Goal: Information Seeking & Learning: Learn about a topic

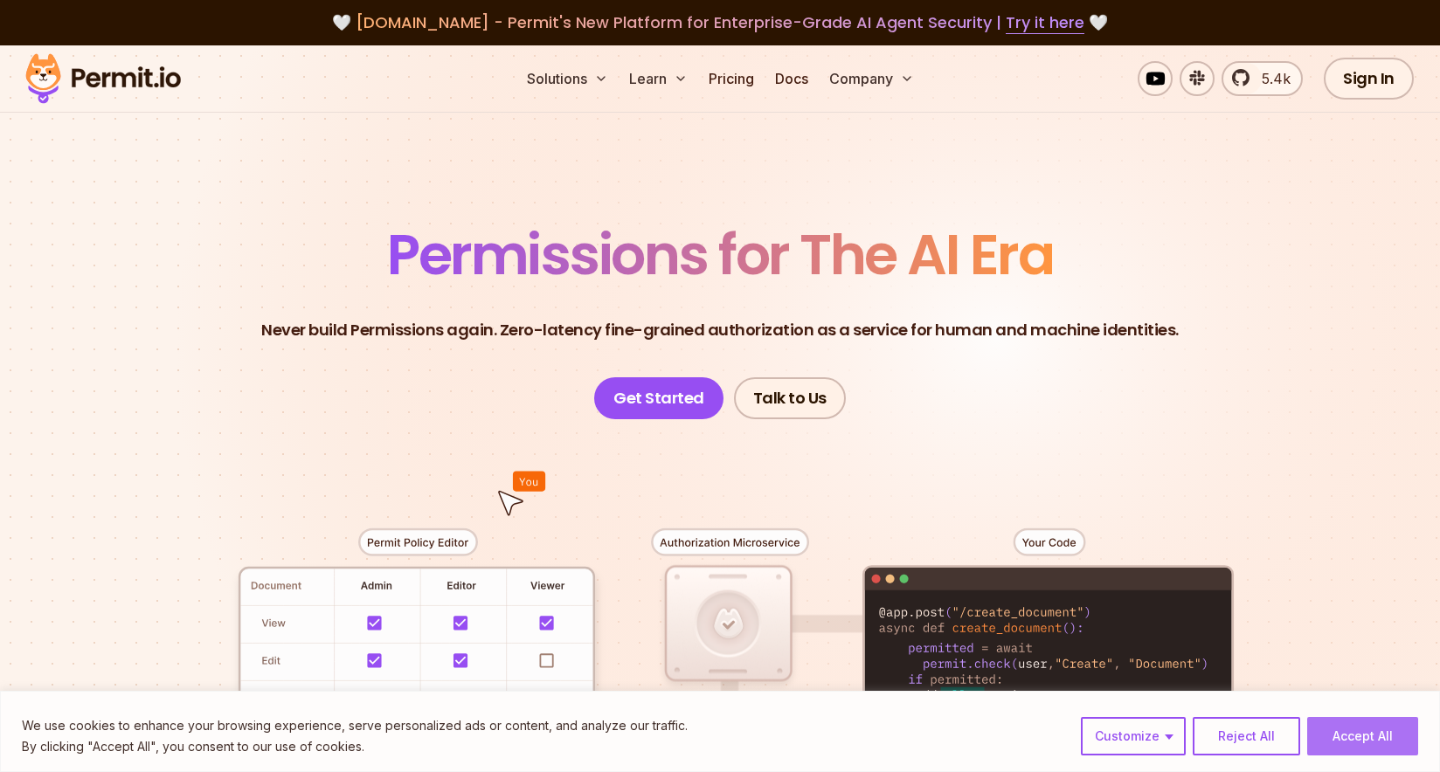
click at [1072, 664] on button "Accept All" at bounding box center [1362, 736] width 111 height 38
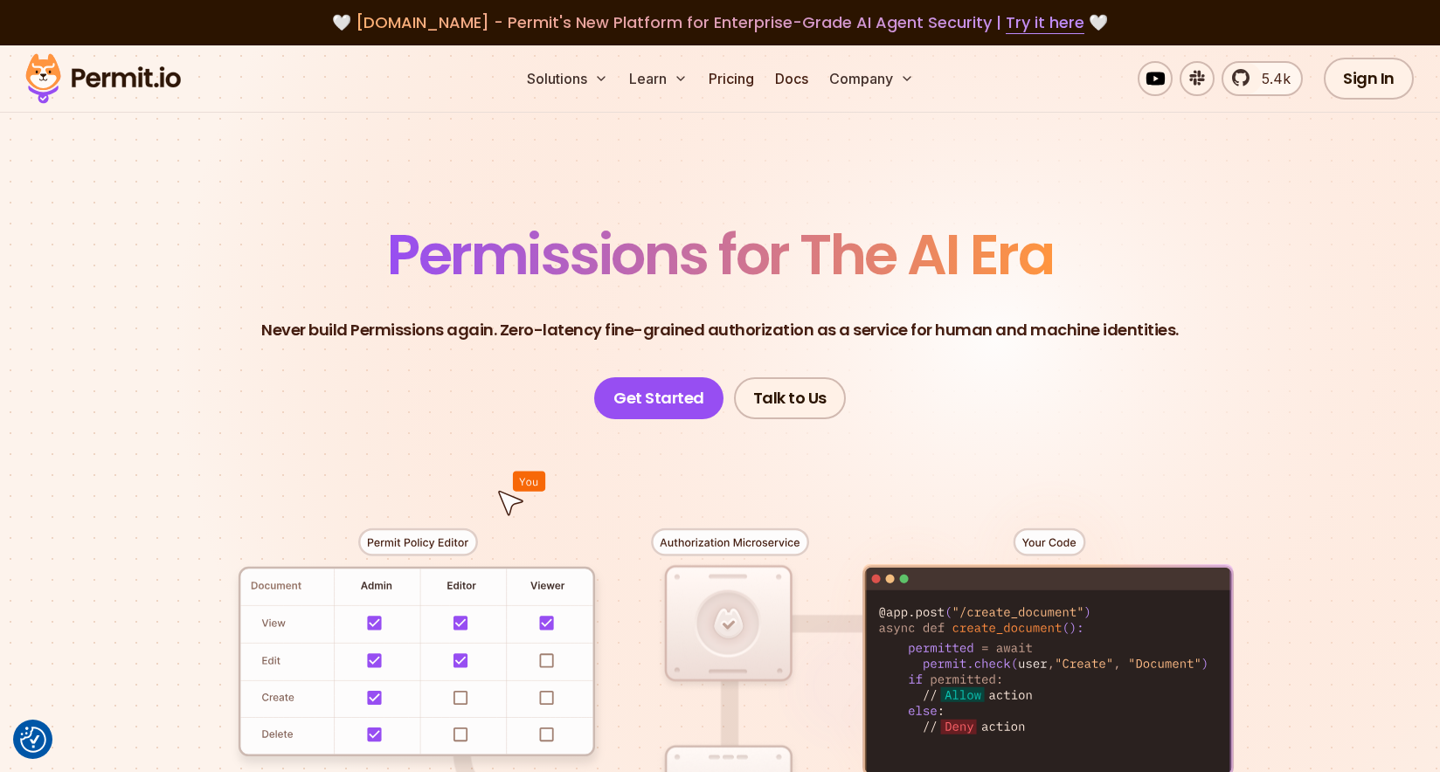
click at [342, 185] on section "Permissions for The AI Era Never build Permissions again. Zero-latency fine-gra…" at bounding box center [720, 621] width 1440 height 1153
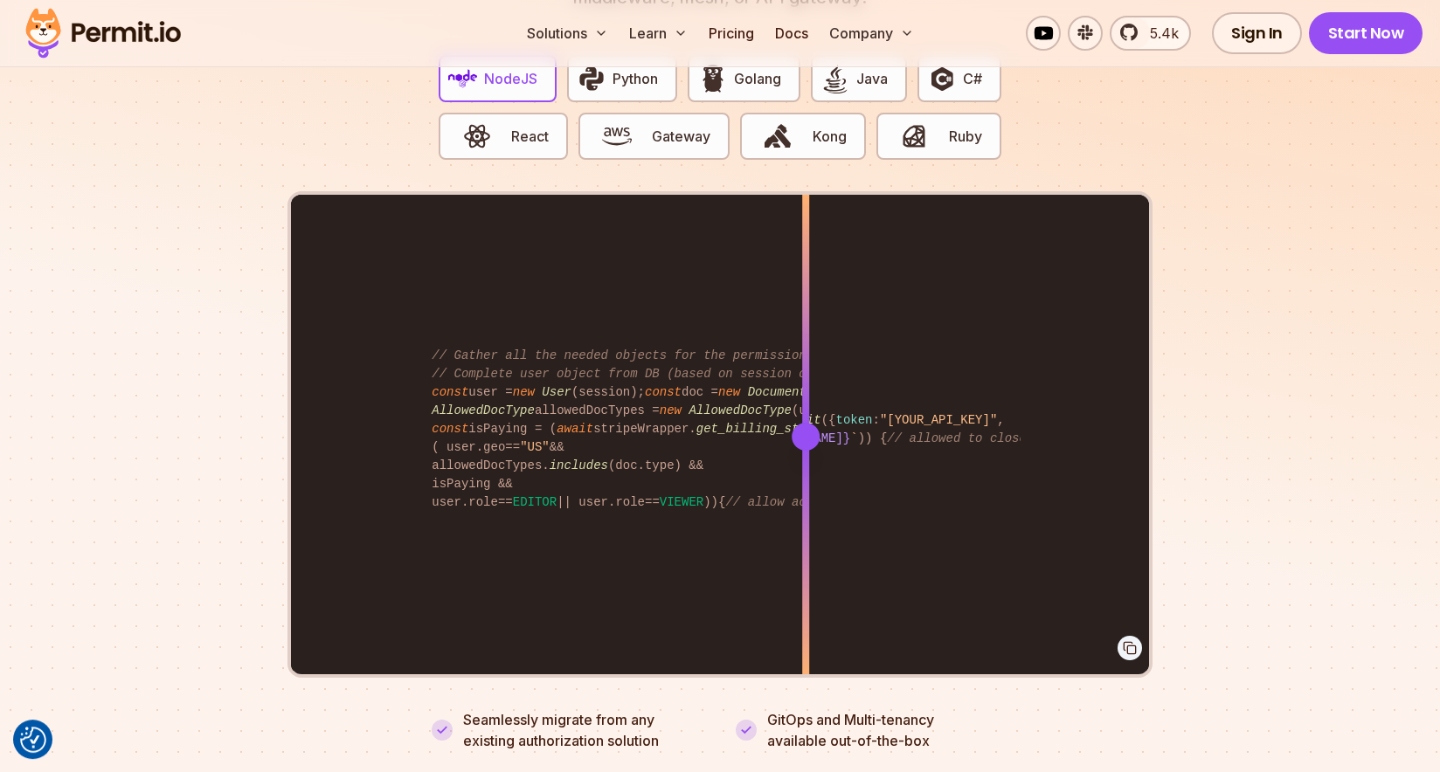
scroll to position [3506, 0]
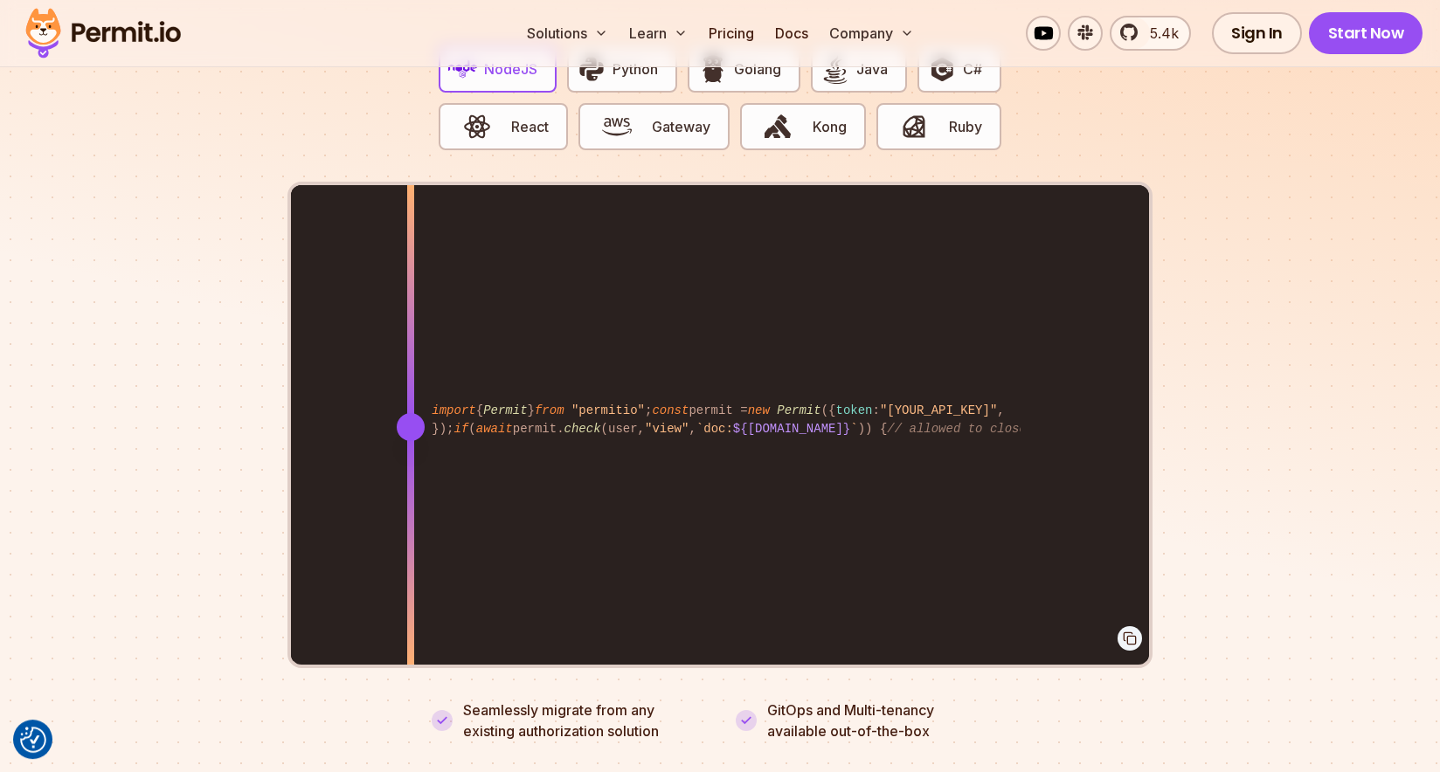
drag, startPoint x: 805, startPoint y: 406, endPoint x: 408, endPoint y: 438, distance: 398.7
click at [408, 438] on div at bounding box center [410, 426] width 7 height 482
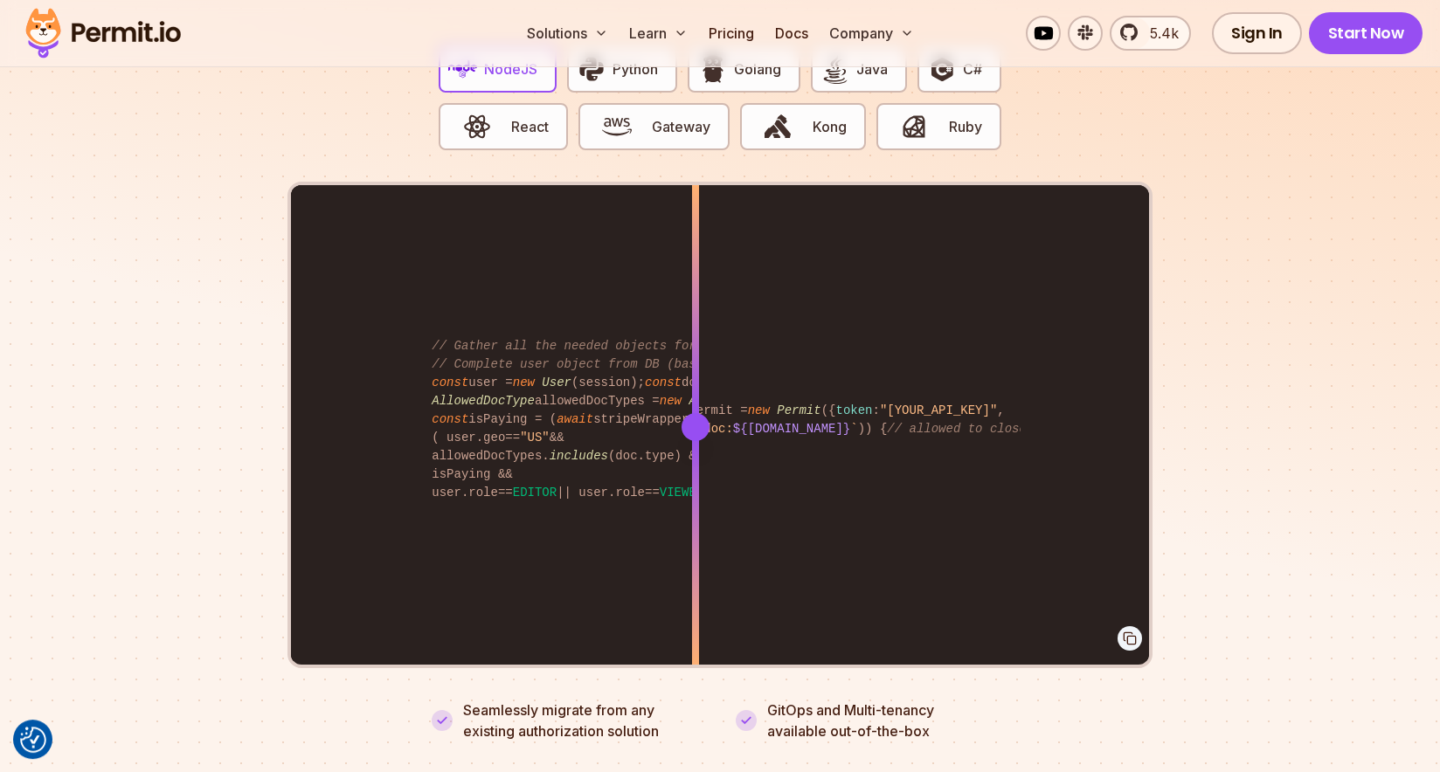
click at [695, 441] on div "import { Permit } from "permitio" ; const permit = new Permit ({ token : "[YOUR…" at bounding box center [720, 426] width 858 height 482
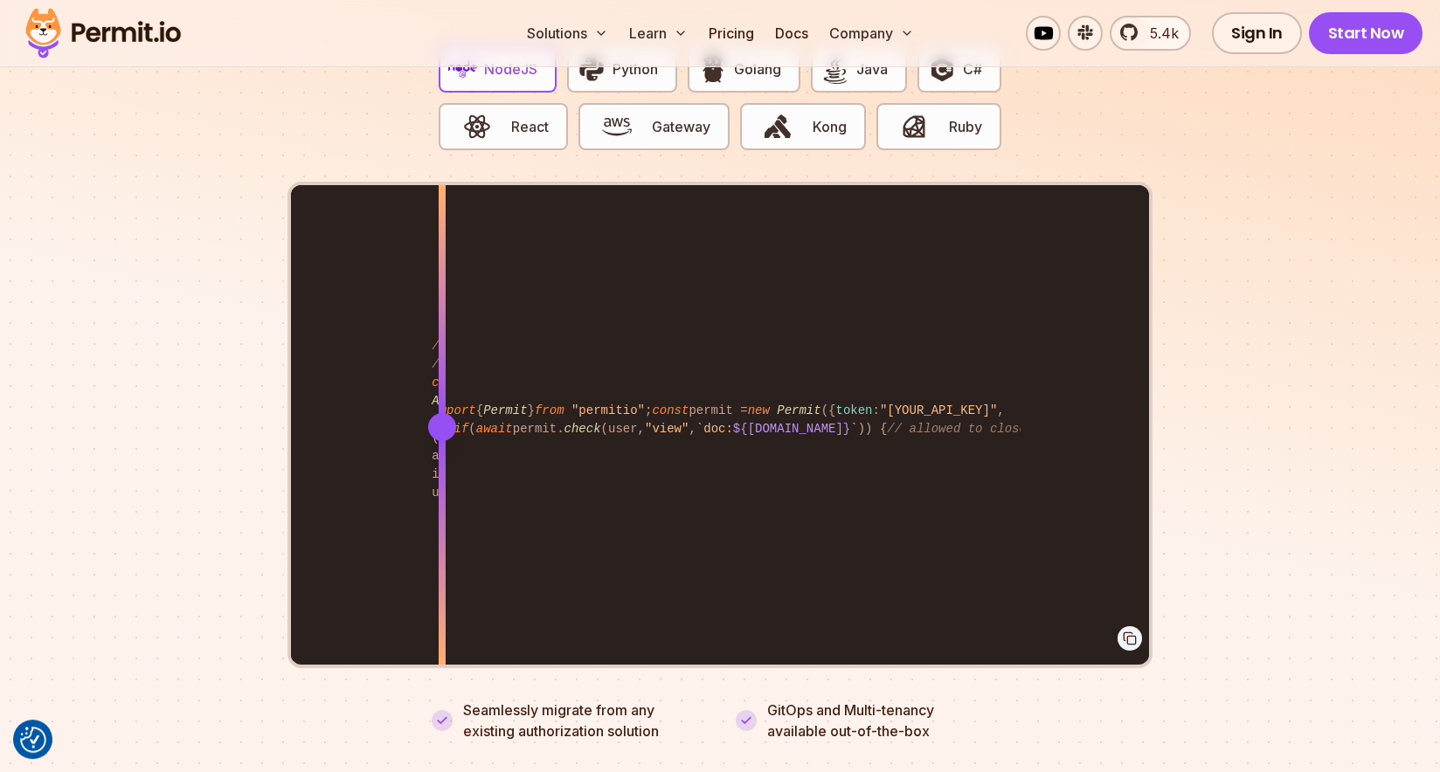
drag, startPoint x: 692, startPoint y: 390, endPoint x: 457, endPoint y: 428, distance: 238.1
click at [455, 425] on div "import { Permit } from "permitio" ; const permit = new Permit ({ token : "[YOUR…" at bounding box center [720, 426] width 858 height 482
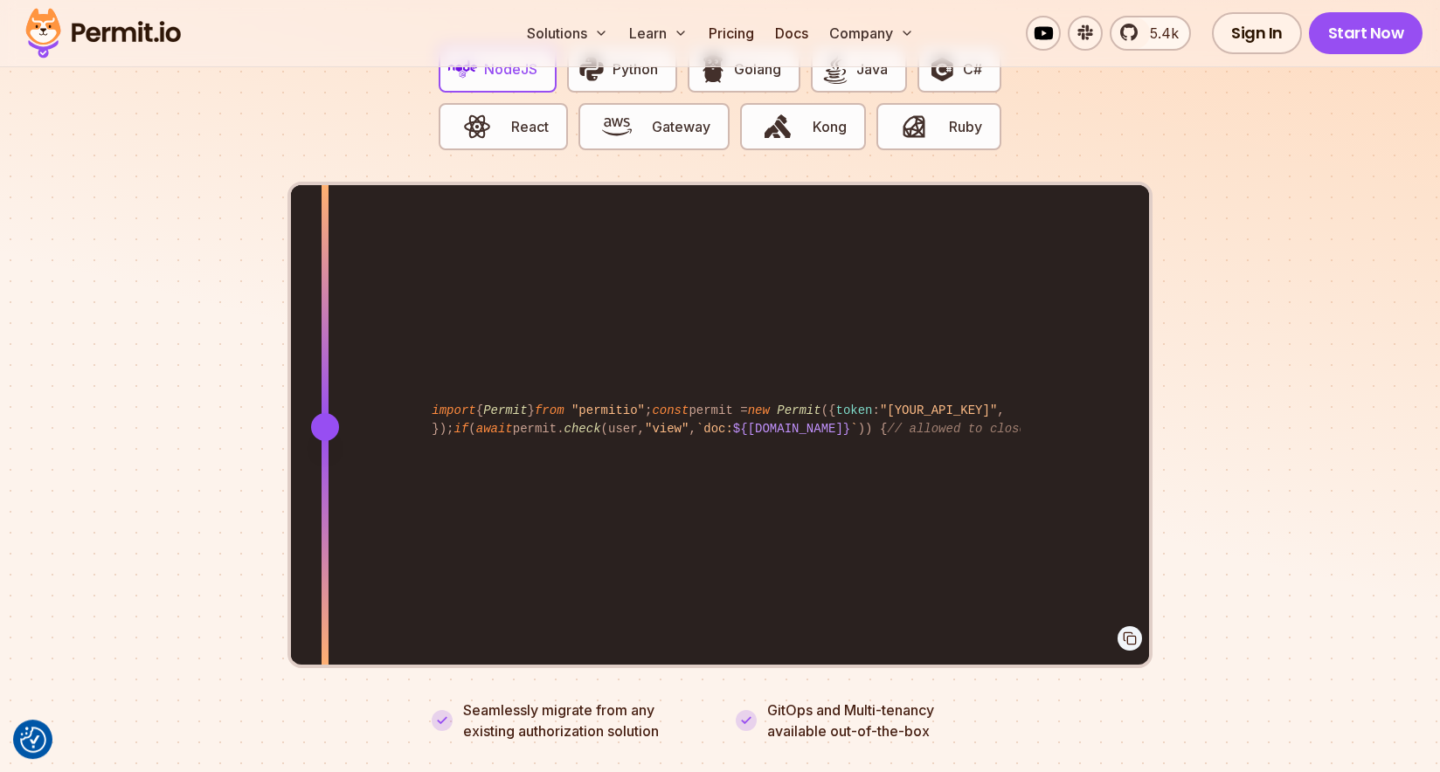
drag, startPoint x: 452, startPoint y: 390, endPoint x: 327, endPoint y: 395, distance: 125.9
click at [325, 393] on div at bounding box center [324, 426] width 7 height 482
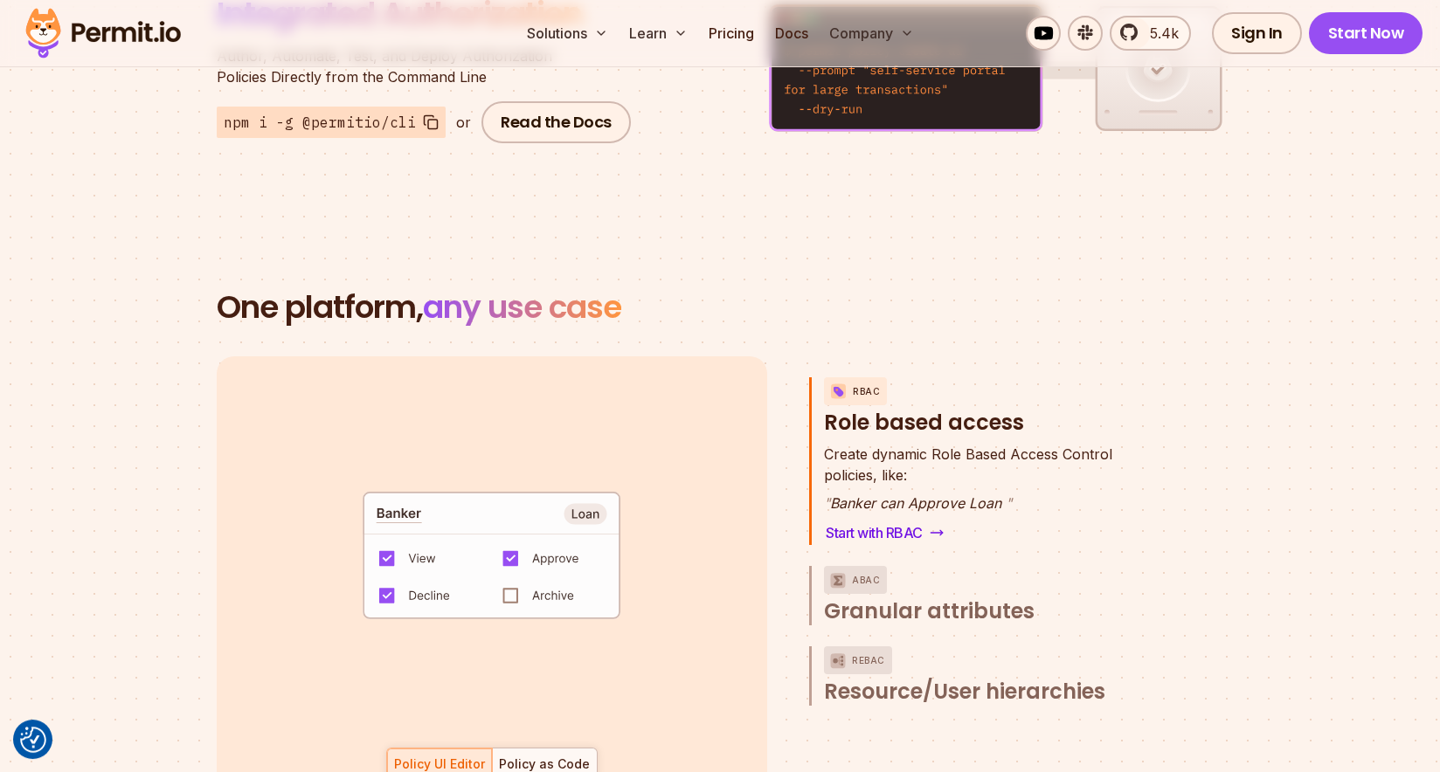
scroll to position [1197, 0]
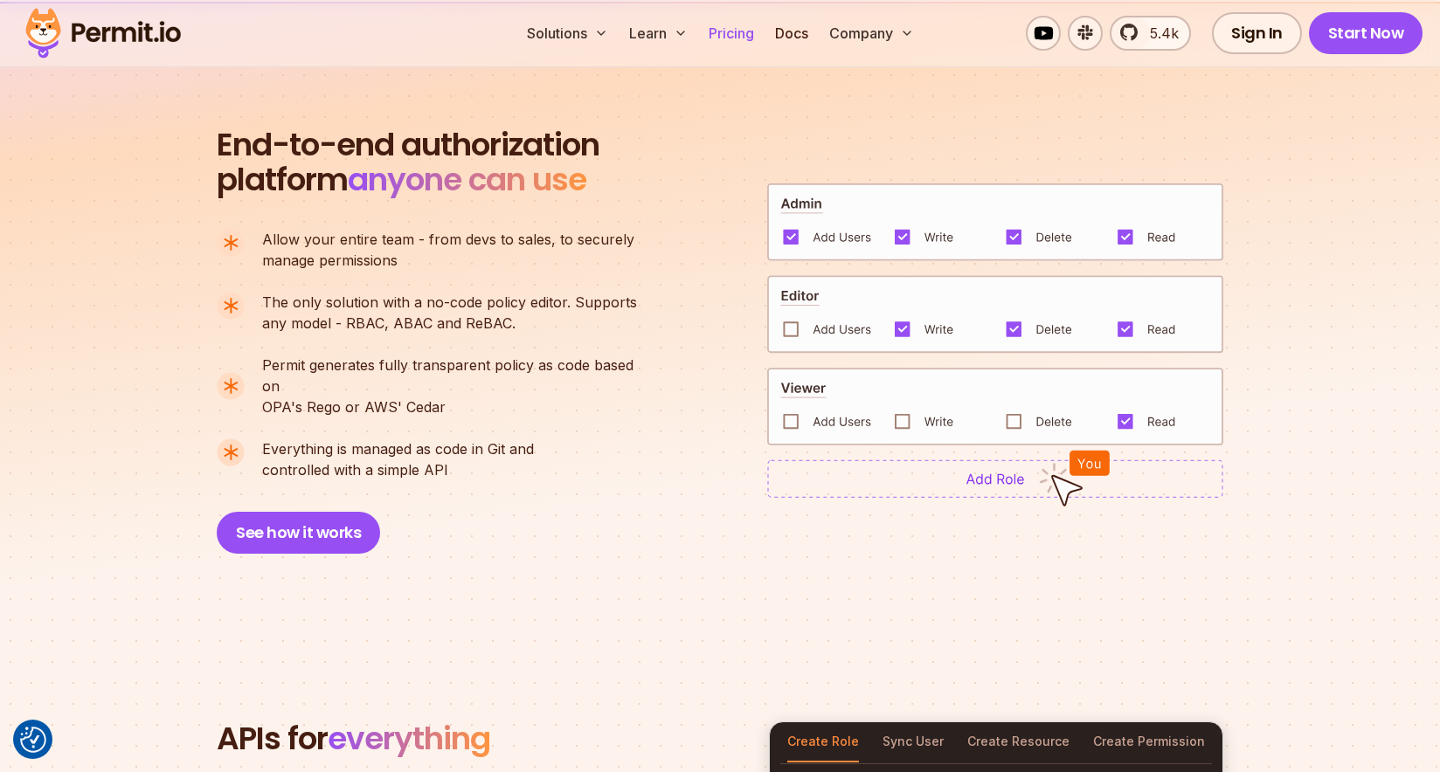
click at [735, 28] on link "Pricing" at bounding box center [730, 33] width 59 height 35
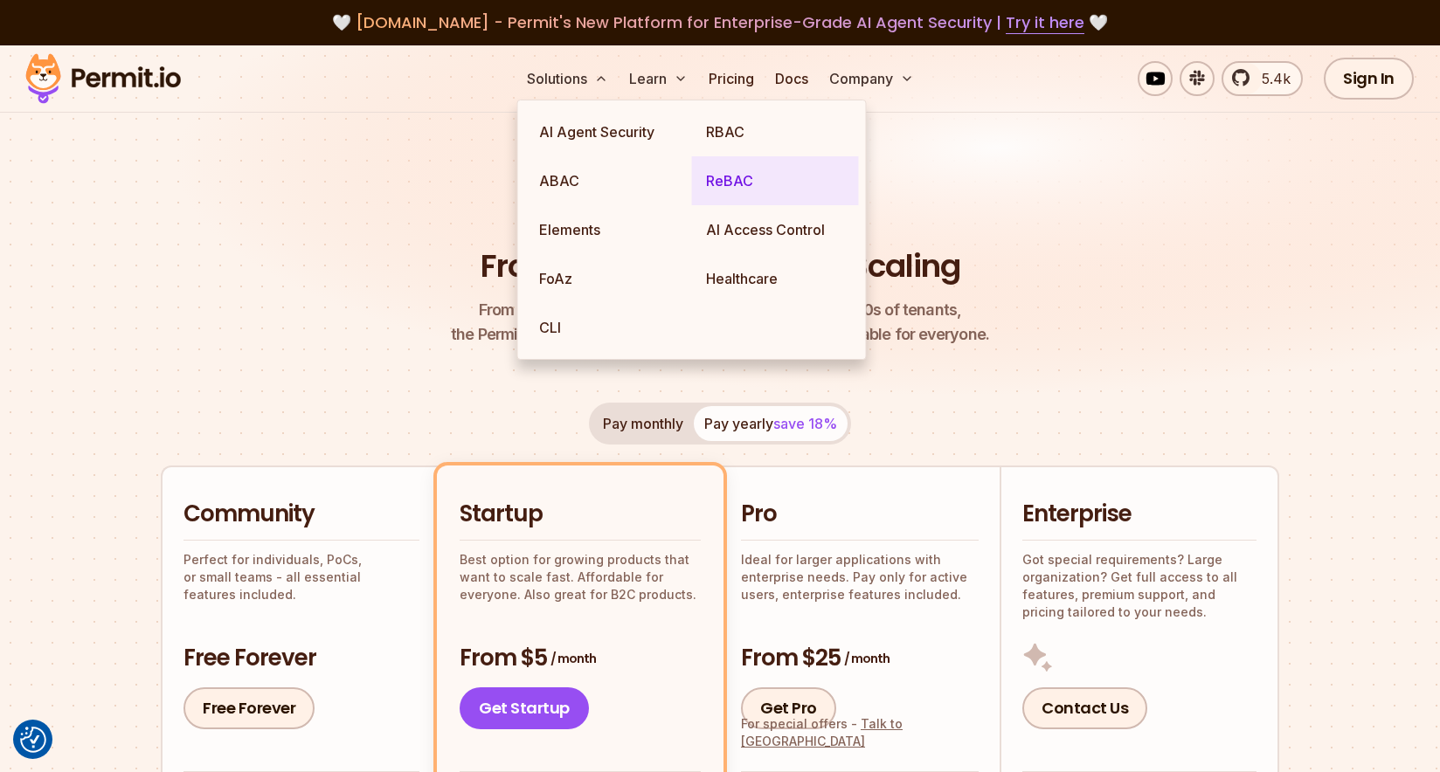
click at [728, 177] on link "ReBAC" at bounding box center [775, 180] width 167 height 49
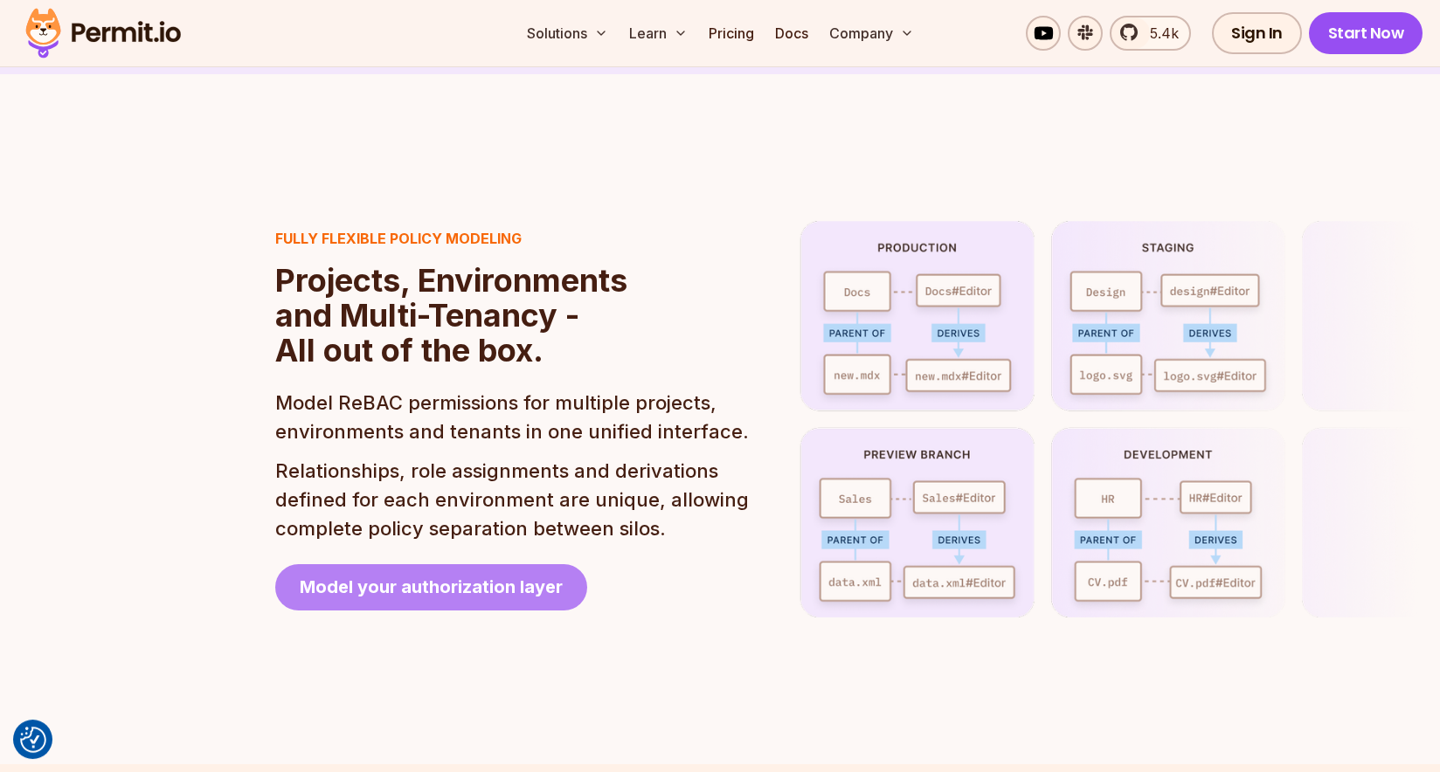
scroll to position [3890, 0]
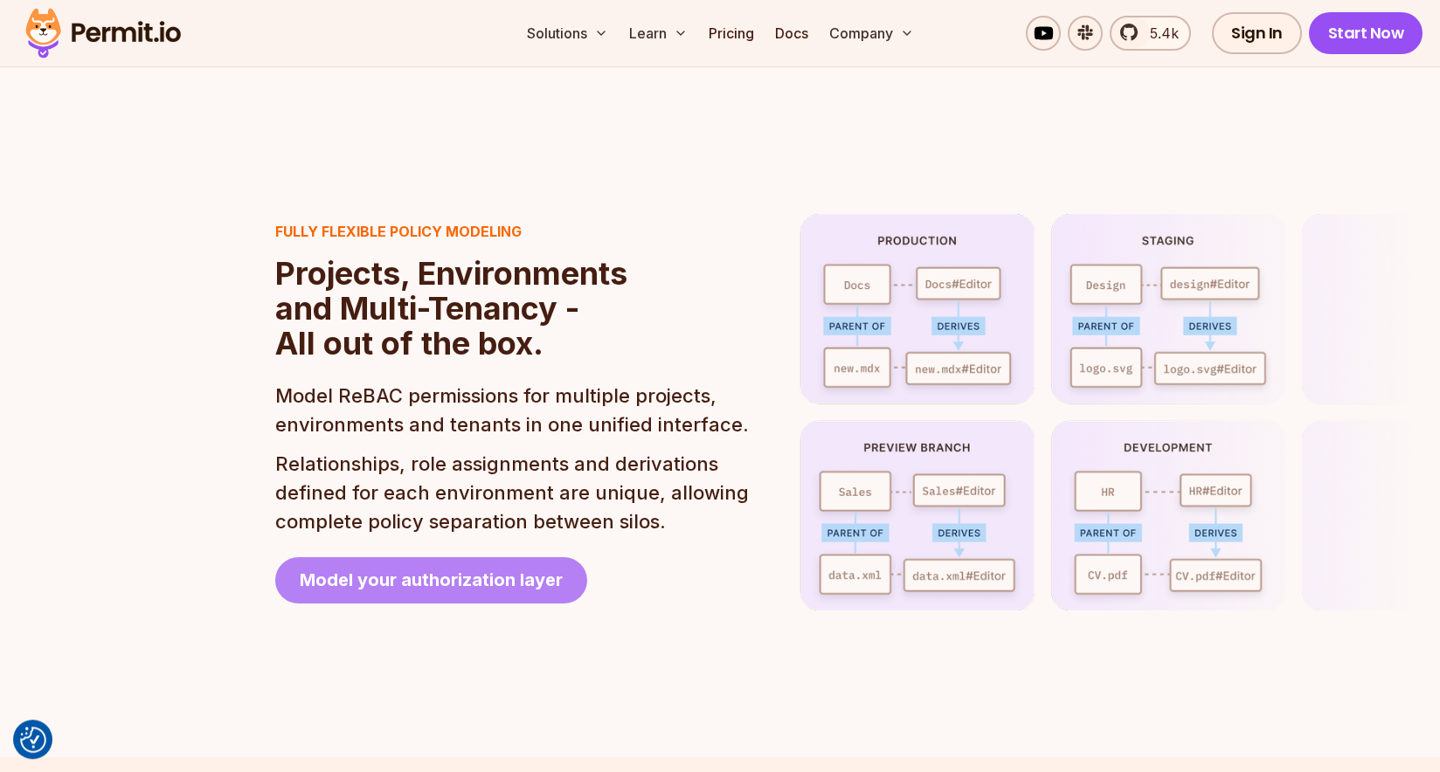
click at [356, 563] on link "Model your authorization layer" at bounding box center [431, 580] width 312 height 46
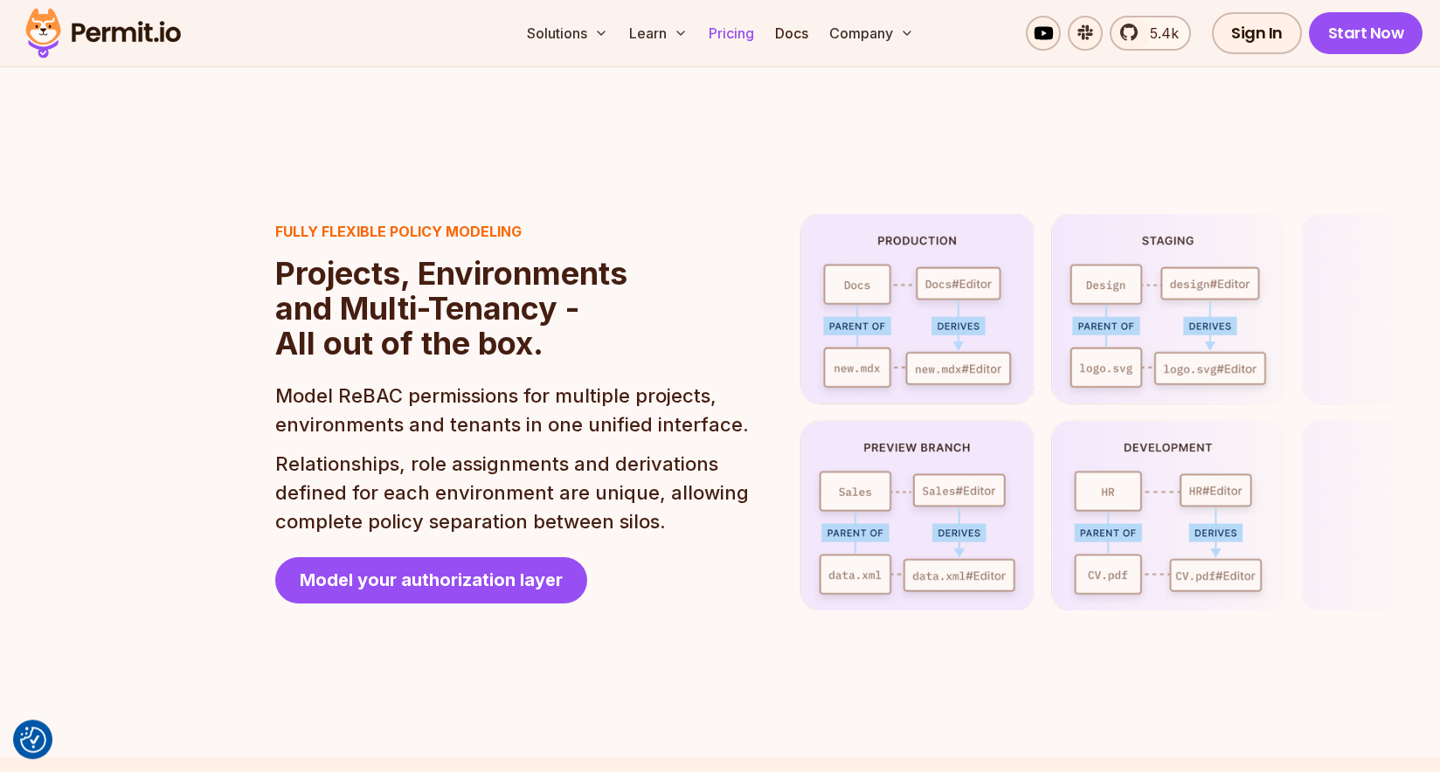
click at [745, 26] on link "Pricing" at bounding box center [730, 33] width 59 height 35
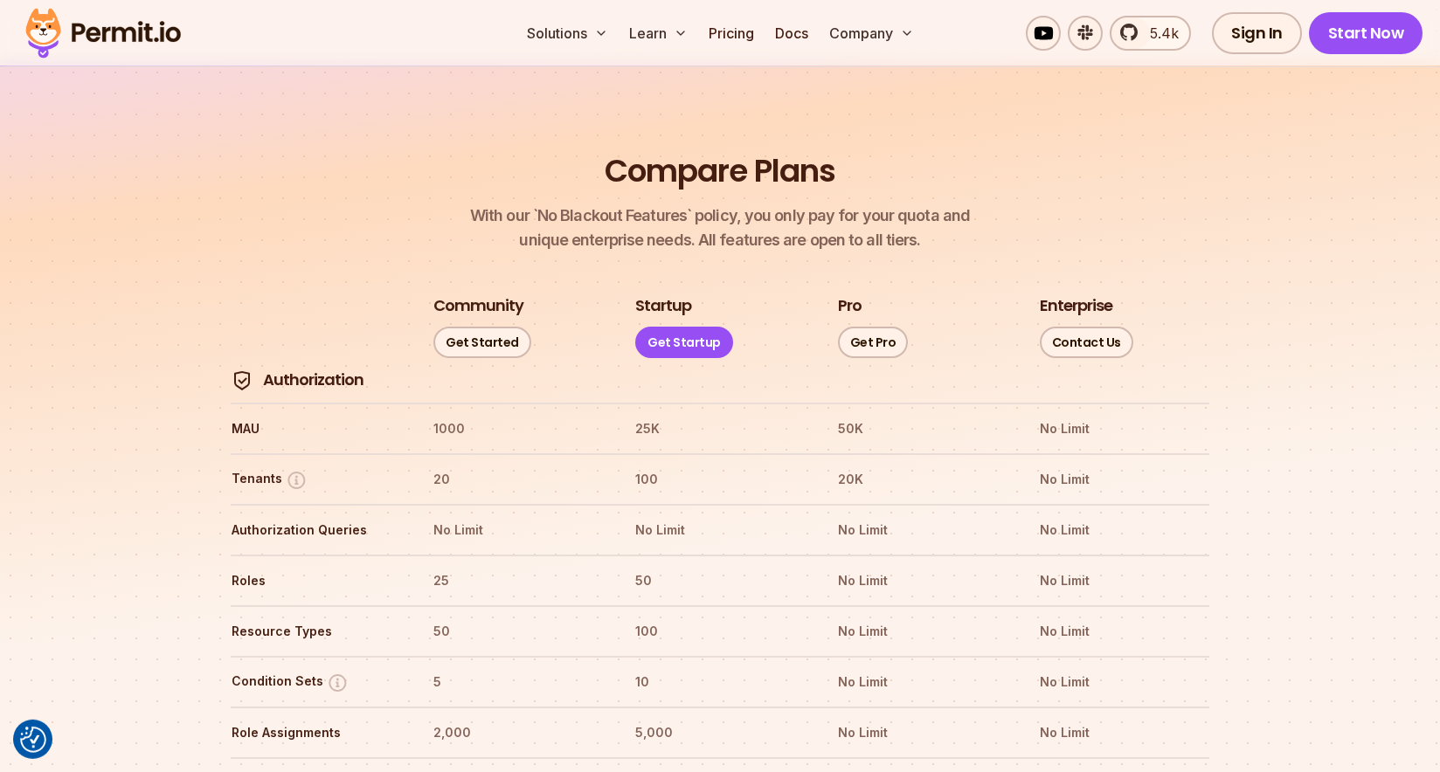
scroll to position [1872, 0]
